Goal: Information Seeking & Learning: Learn about a topic

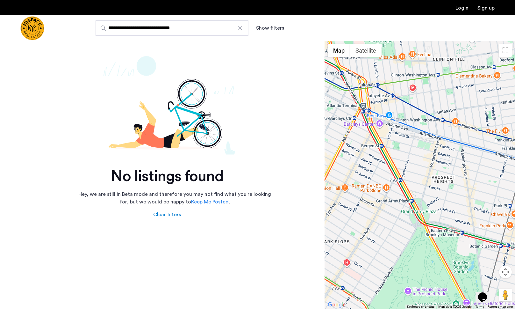
click at [236, 27] on input "**********" at bounding box center [172, 27] width 153 height 15
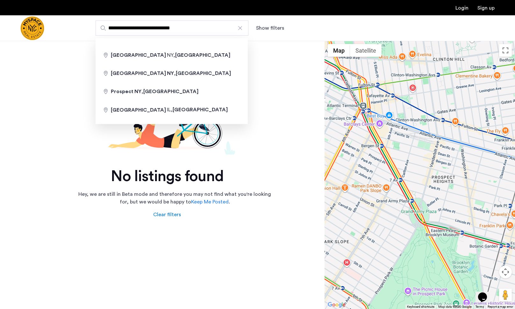
click at [242, 27] on div at bounding box center [240, 28] width 6 height 6
click at [242, 27] on input "**********" at bounding box center [172, 27] width 153 height 15
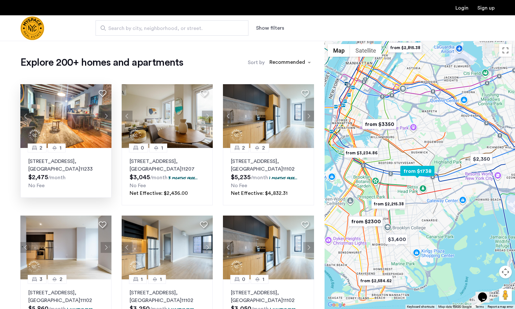
click at [106, 115] on button "Next apartment" at bounding box center [106, 116] width 11 height 11
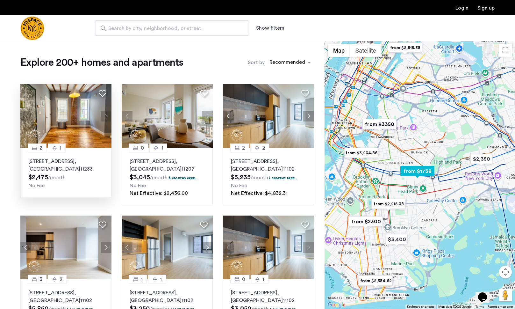
click at [106, 115] on button "Next apartment" at bounding box center [106, 116] width 11 height 11
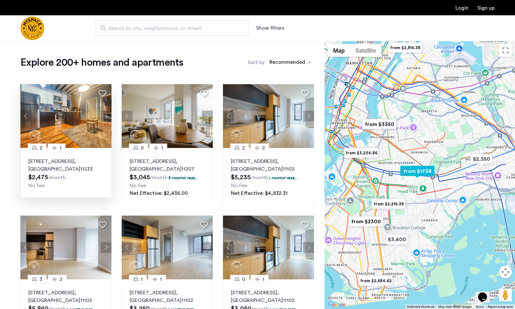
click at [106, 115] on button "Next apartment" at bounding box center [106, 116] width 11 height 11
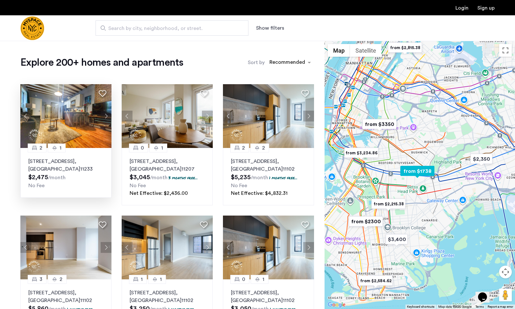
click at [106, 115] on button "Next apartment" at bounding box center [106, 116] width 11 height 11
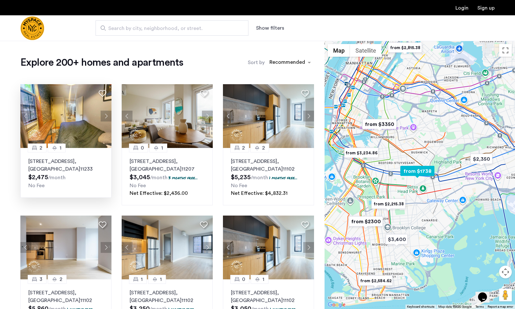
click at [106, 115] on button "Next apartment" at bounding box center [106, 116] width 11 height 11
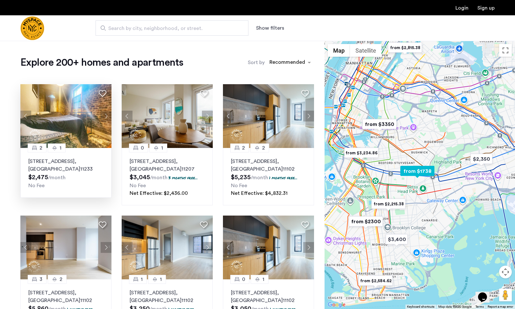
click at [106, 115] on button "Next apartment" at bounding box center [106, 116] width 11 height 11
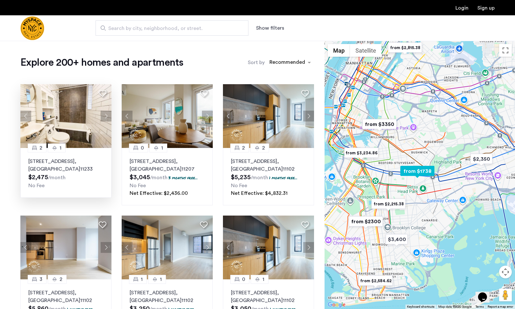
click at [106, 115] on button "Next apartment" at bounding box center [106, 116] width 11 height 11
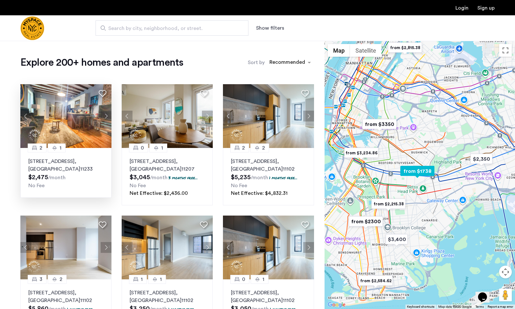
click at [106, 115] on button "Next apartment" at bounding box center [106, 116] width 11 height 11
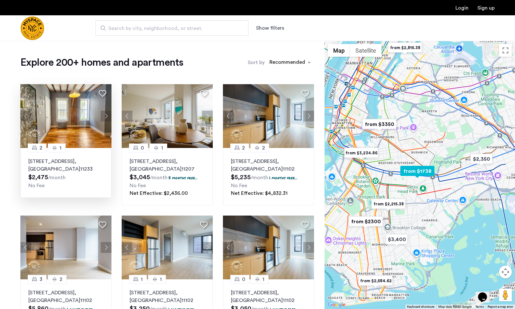
click at [106, 115] on button "Next apartment" at bounding box center [106, 116] width 11 height 11
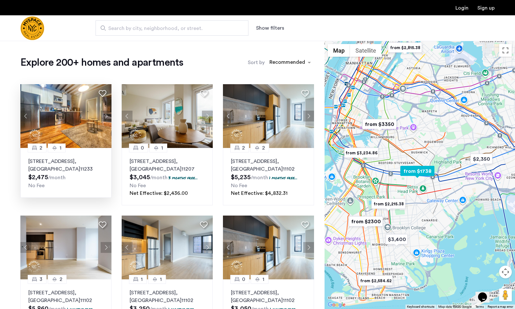
click at [76, 180] on div "1982 Atlantic Avenue, Unit 1F, Brooklyn , NY 11233 $2,475 /month No Fee" at bounding box center [65, 173] width 75 height 32
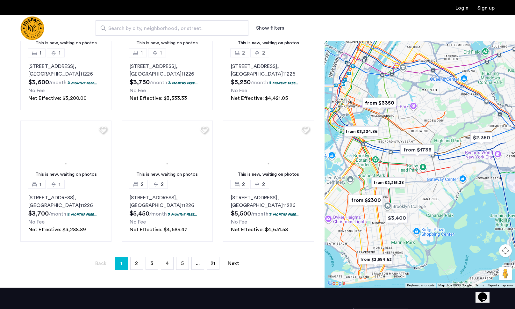
scroll to position [430, 0]
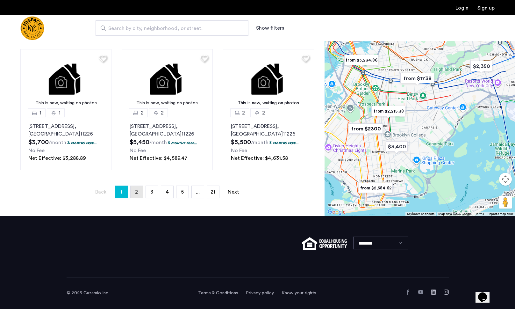
click at [138, 191] on link "page 2" at bounding box center [137, 192] width 12 height 12
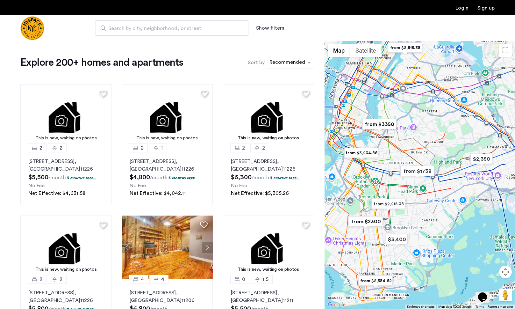
click at [287, 65] on div "sort-apartment" at bounding box center [288, 63] width 38 height 9
click at [270, 101] on mat-checkbox "Price Low to High" at bounding box center [281, 95] width 66 height 18
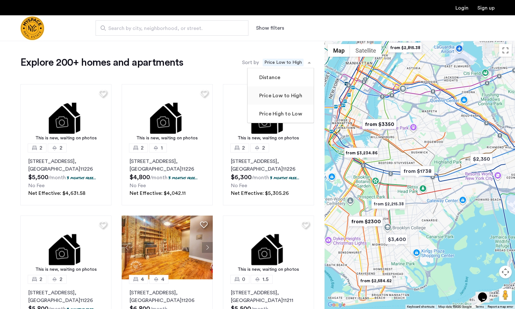
click at [275, 96] on label "Price Low to High" at bounding box center [280, 96] width 44 height 8
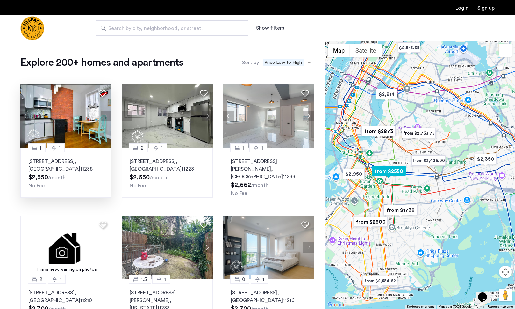
click at [77, 165] on p "728 Franklin Ave, Unit 4B, Brooklyn , NY 11238" at bounding box center [65, 164] width 75 height 15
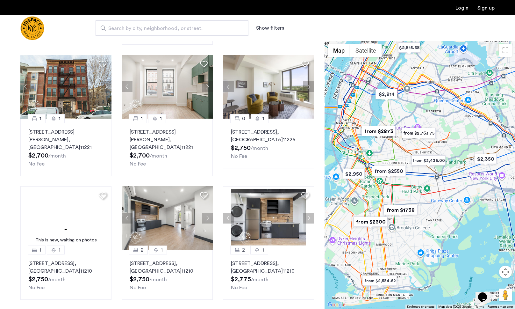
scroll to position [369, 0]
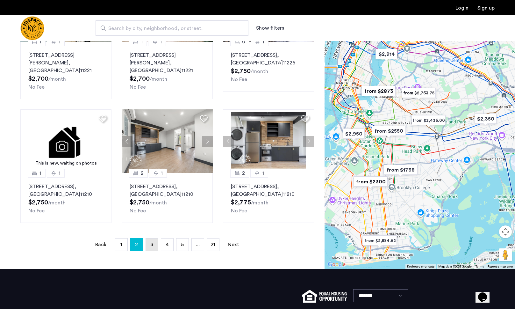
click at [150, 238] on link "page 3" at bounding box center [152, 244] width 12 height 12
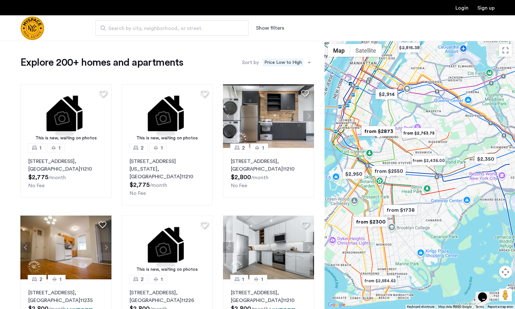
scroll to position [80, 0]
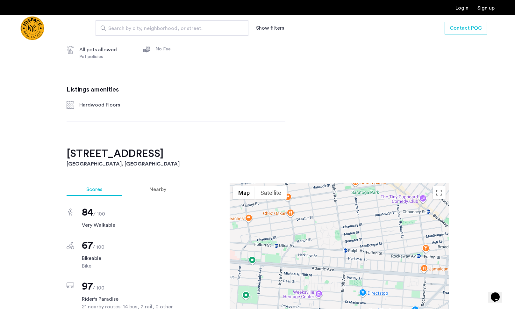
scroll to position [354, 0]
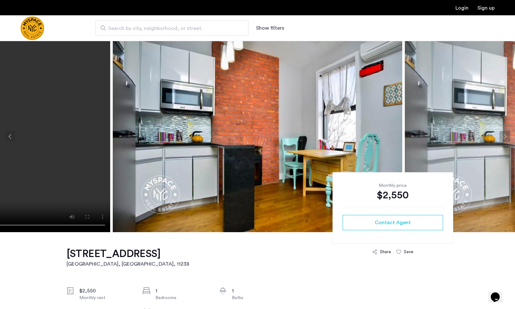
click at [506, 134] on button "Next apartment" at bounding box center [505, 136] width 11 height 11
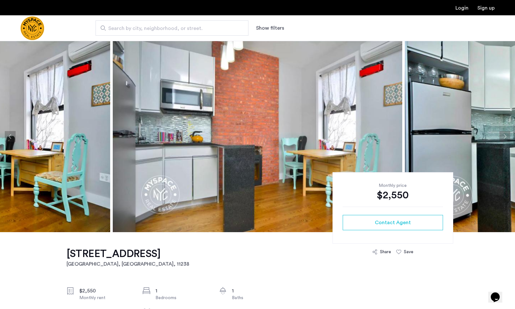
click at [506, 134] on button "Next apartment" at bounding box center [505, 136] width 11 height 11
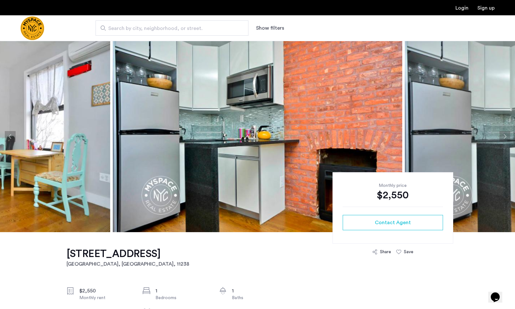
click at [506, 134] on button "Next apartment" at bounding box center [505, 136] width 11 height 11
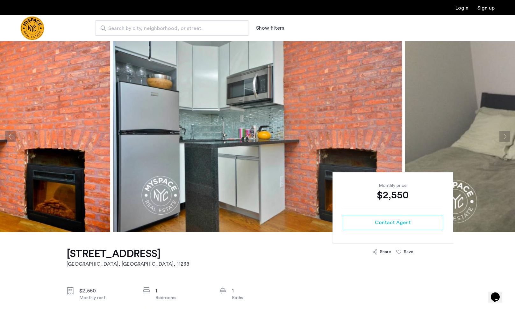
click at [506, 134] on button "Next apartment" at bounding box center [505, 136] width 11 height 11
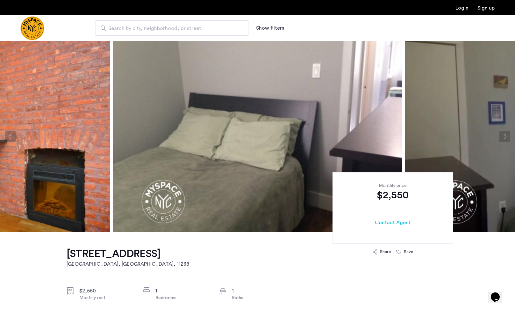
click at [506, 134] on button "Next apartment" at bounding box center [505, 136] width 11 height 11
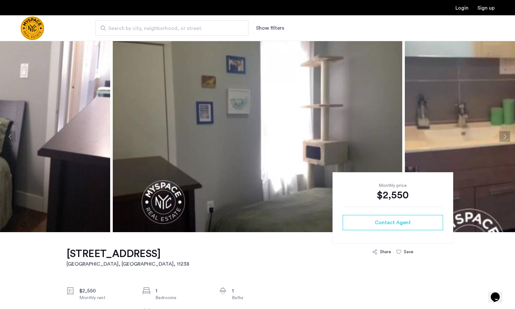
click at [506, 134] on button "Next apartment" at bounding box center [505, 136] width 11 height 11
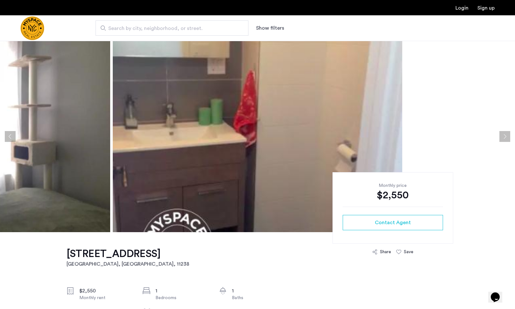
click at [506, 134] on button "Next apartment" at bounding box center [505, 136] width 11 height 11
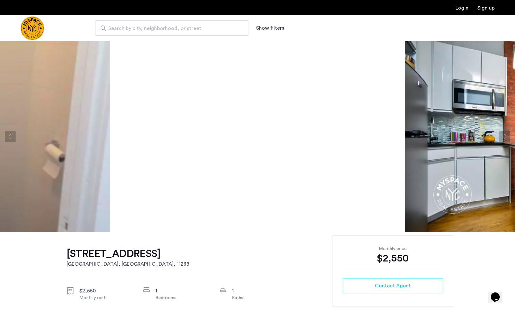
click at [506, 134] on button "Next apartment" at bounding box center [505, 136] width 11 height 11
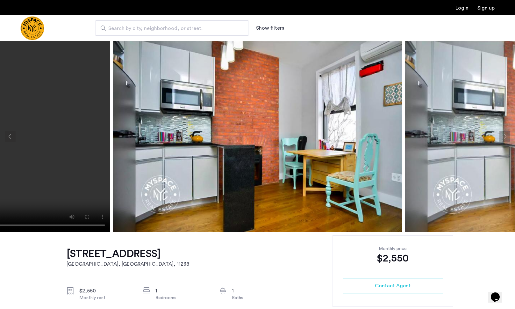
click at [506, 134] on button "Next apartment" at bounding box center [505, 136] width 11 height 11
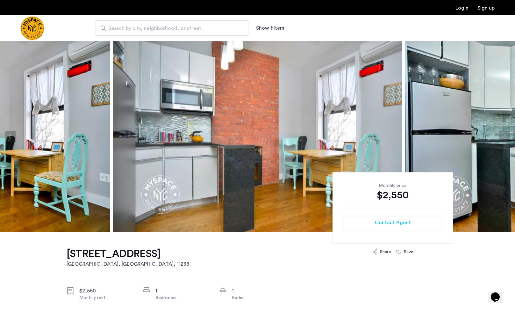
click at [506, 134] on button "Next apartment" at bounding box center [505, 136] width 11 height 11
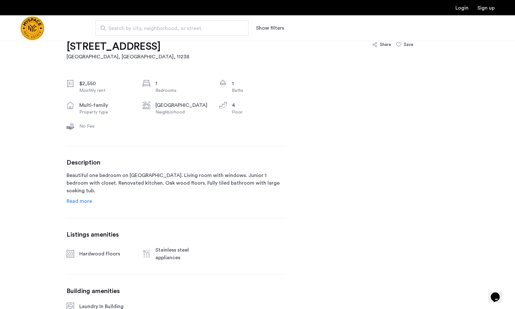
scroll to position [220, 0]
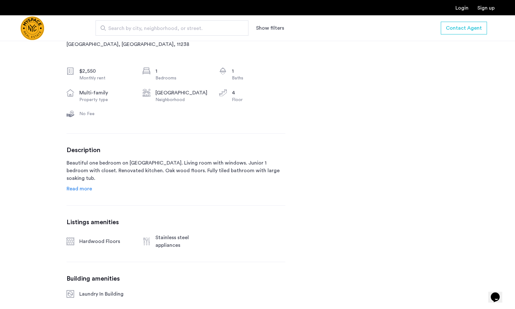
click at [83, 191] on span "Read more" at bounding box center [80, 188] width 26 height 5
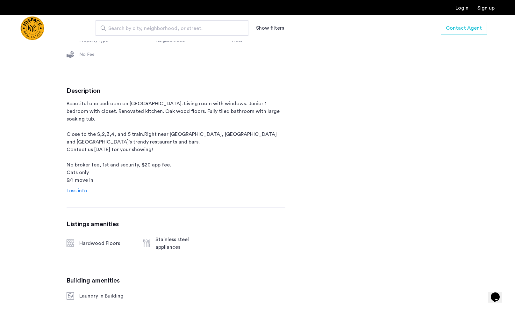
scroll to position [349, 0]
